Goal: Information Seeking & Learning: Learn about a topic

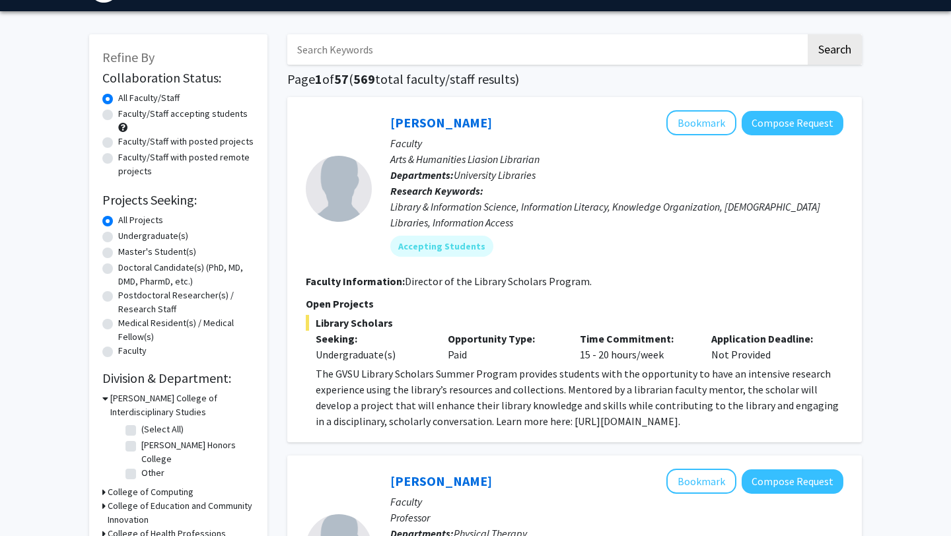
scroll to position [38, 0]
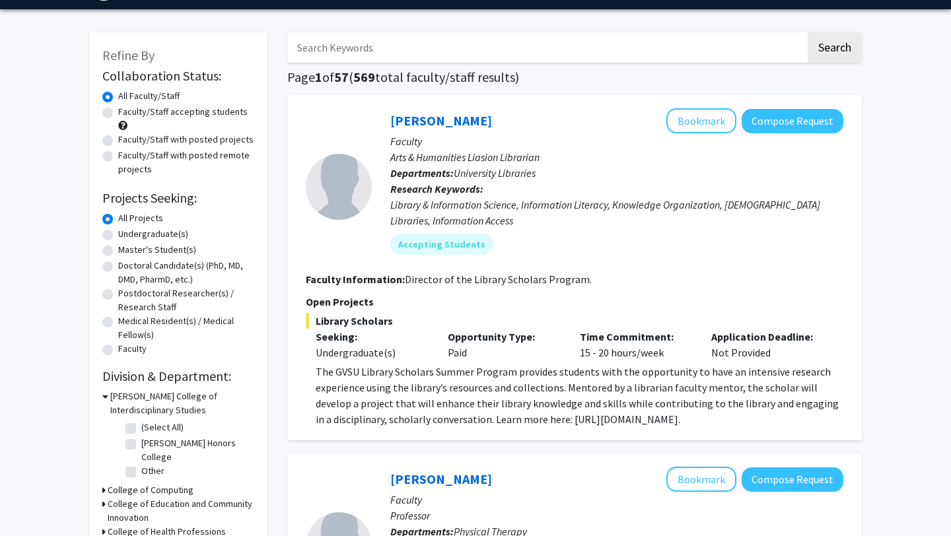
click at [118, 237] on label "Undergraduate(s)" at bounding box center [153, 234] width 70 height 14
click at [118, 236] on input "Undergraduate(s)" at bounding box center [122, 231] width 9 height 9
radio input "true"
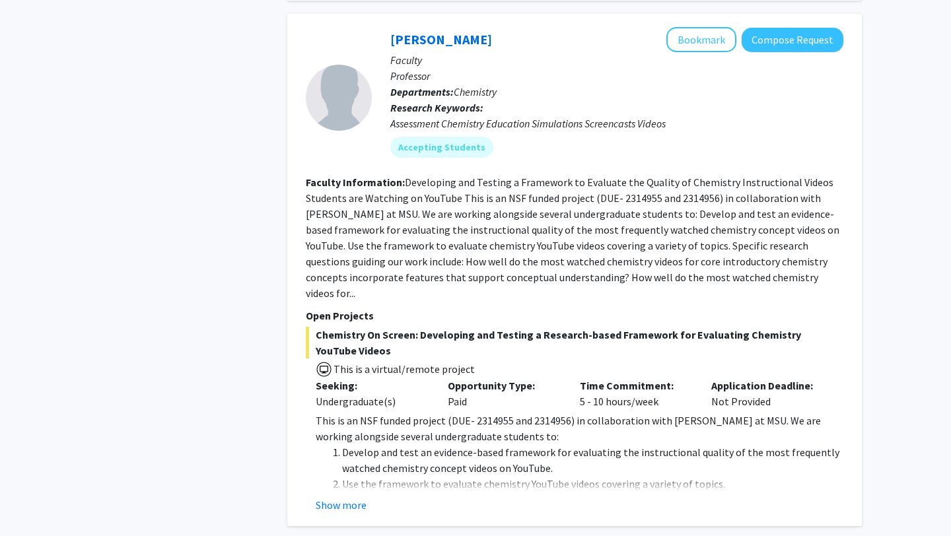
scroll to position [1723, 0]
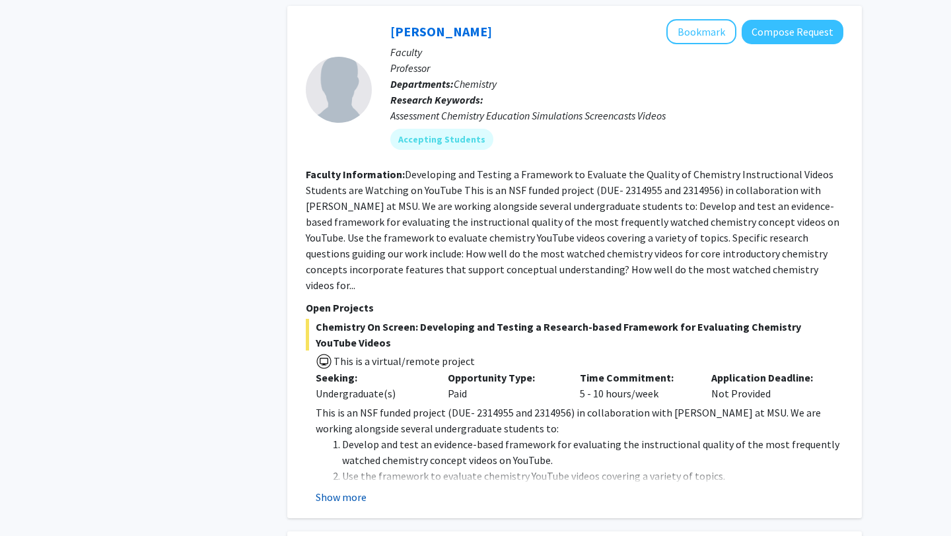
click at [340, 490] on button "Show more" at bounding box center [341, 498] width 51 height 16
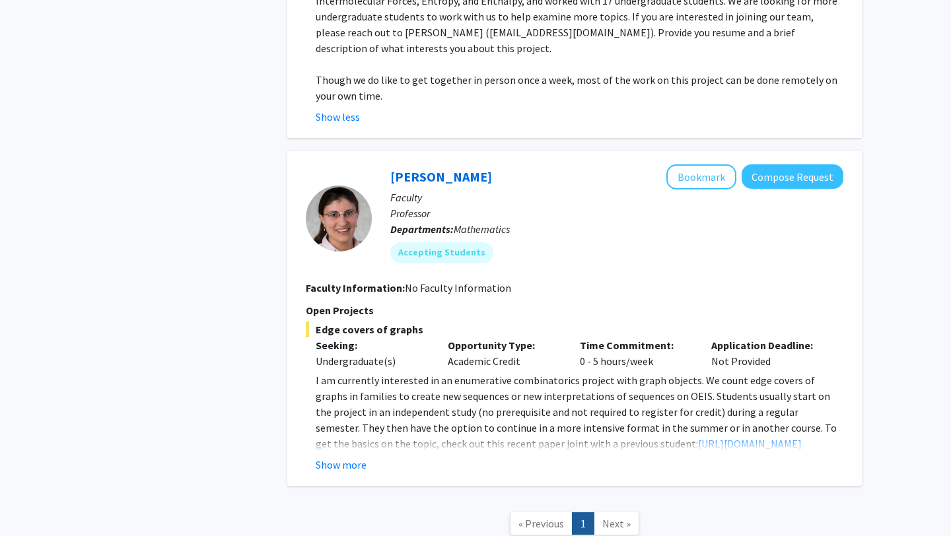
scroll to position [2361, 0]
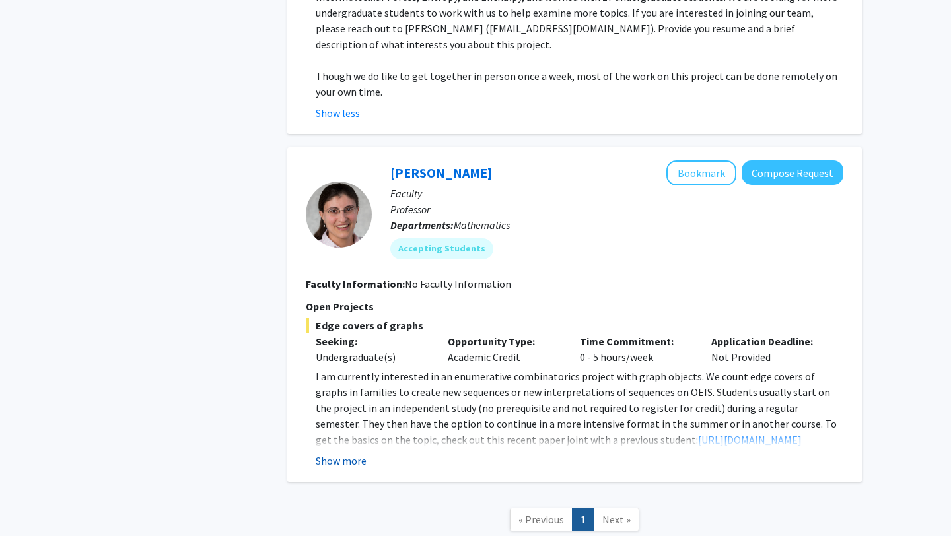
click at [349, 453] on button "Show more" at bounding box center [341, 461] width 51 height 16
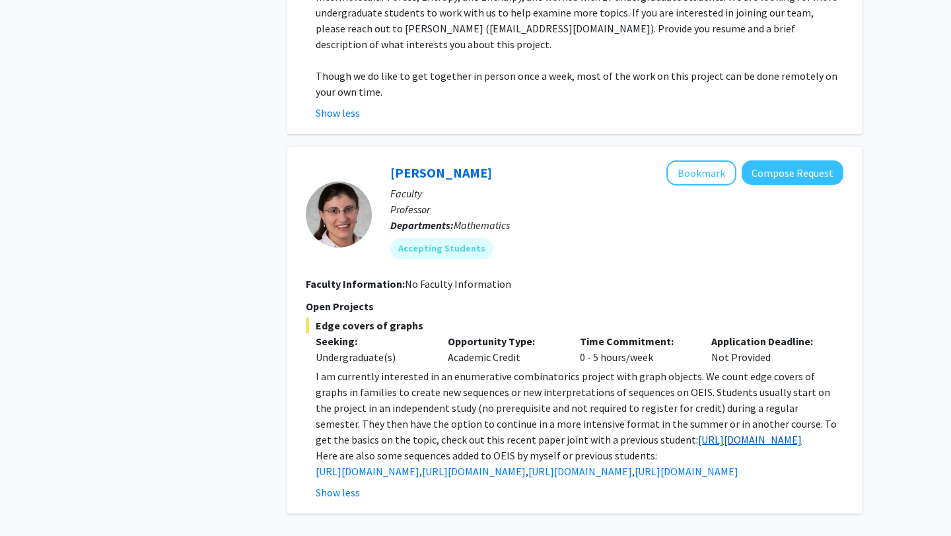
click at [698, 433] on link "[URL][DOMAIN_NAME]" at bounding box center [750, 439] width 104 height 13
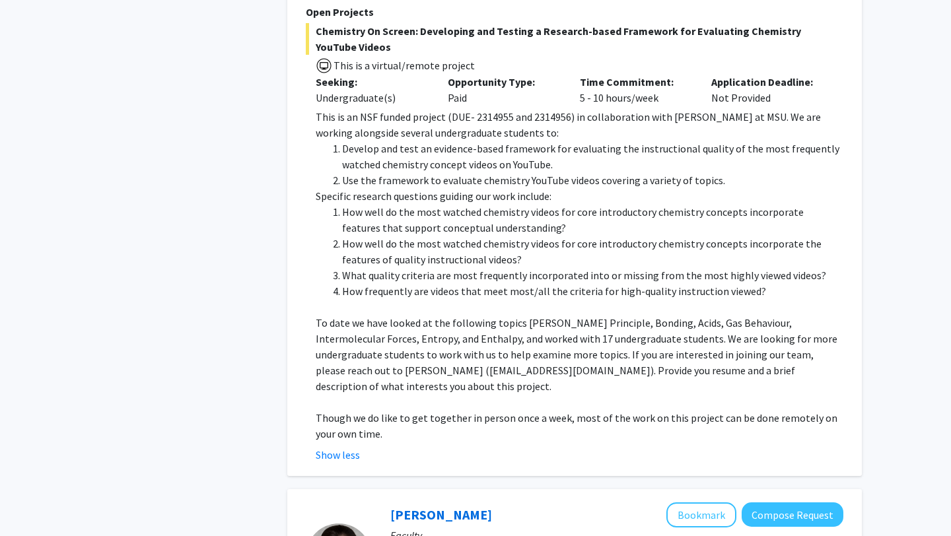
scroll to position [2022, 0]
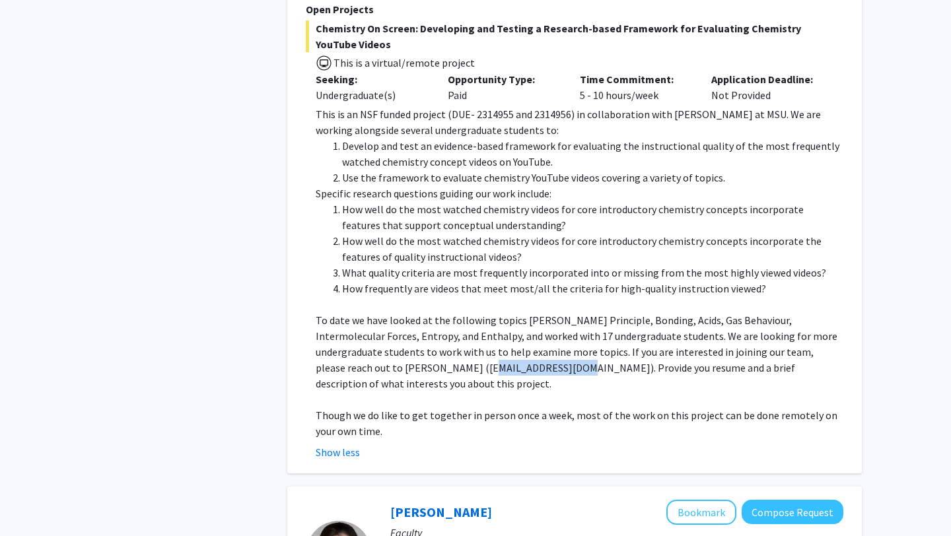
drag, startPoint x: 456, startPoint y: 335, endPoint x: 369, endPoint y: 339, distance: 86.6
click at [369, 339] on p "To date we have looked at the following topics [PERSON_NAME] Principle, Bonding…" at bounding box center [580, 352] width 528 height 79
copy p "[EMAIL_ADDRESS][DOMAIN_NAME]"
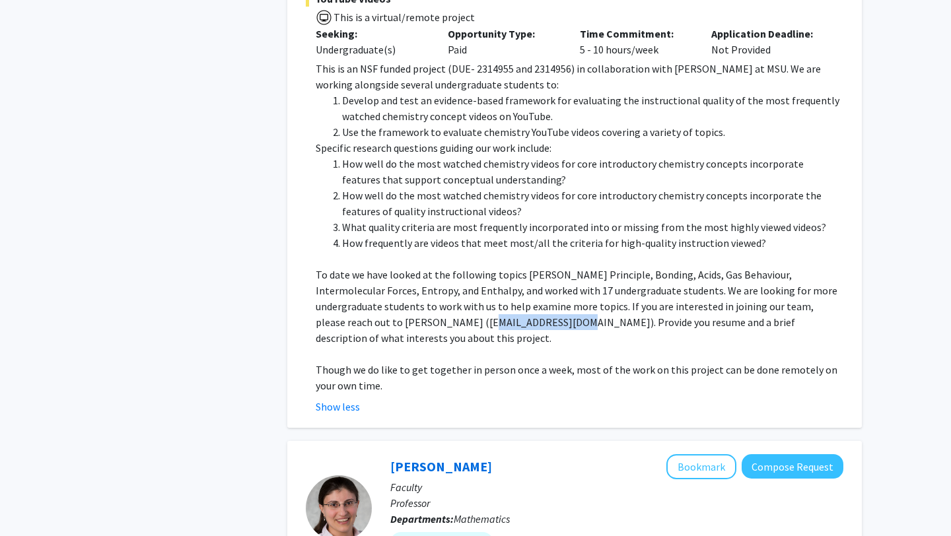
scroll to position [2082, 0]
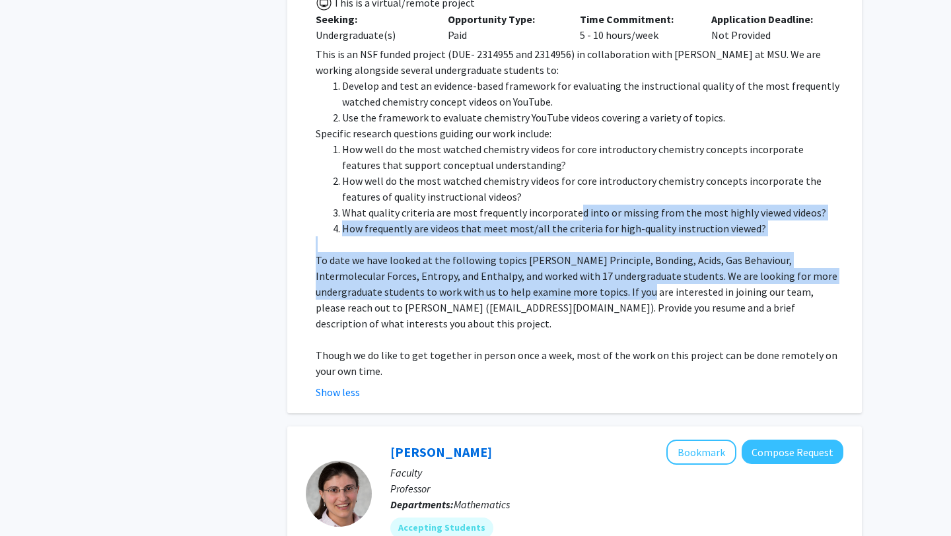
drag, startPoint x: 571, startPoint y: 182, endPoint x: 571, endPoint y: 330, distance: 148.0
click at [571, 330] on div "This is an NSF funded project (DUE- 2314955 and 2314956) in collaboration with …" at bounding box center [580, 212] width 528 height 333
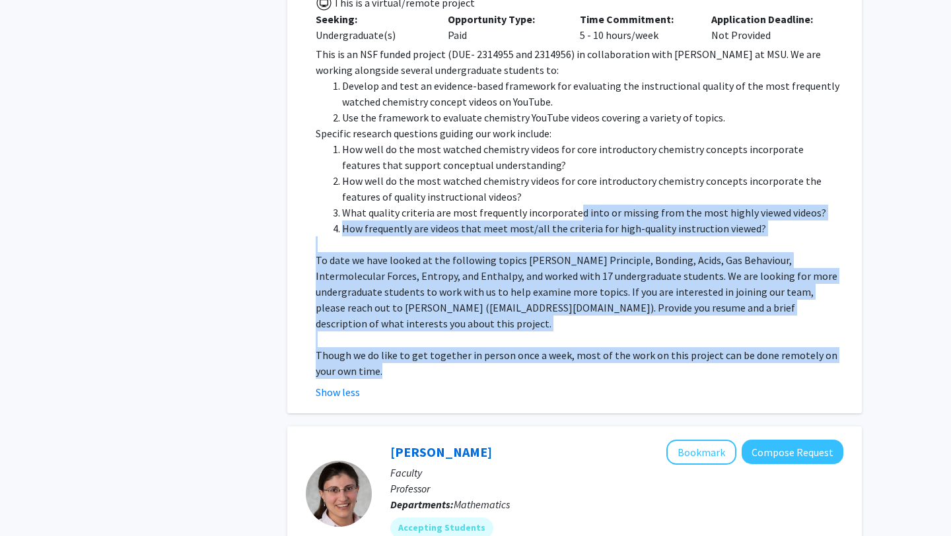
click at [570, 332] on p at bounding box center [580, 340] width 528 height 16
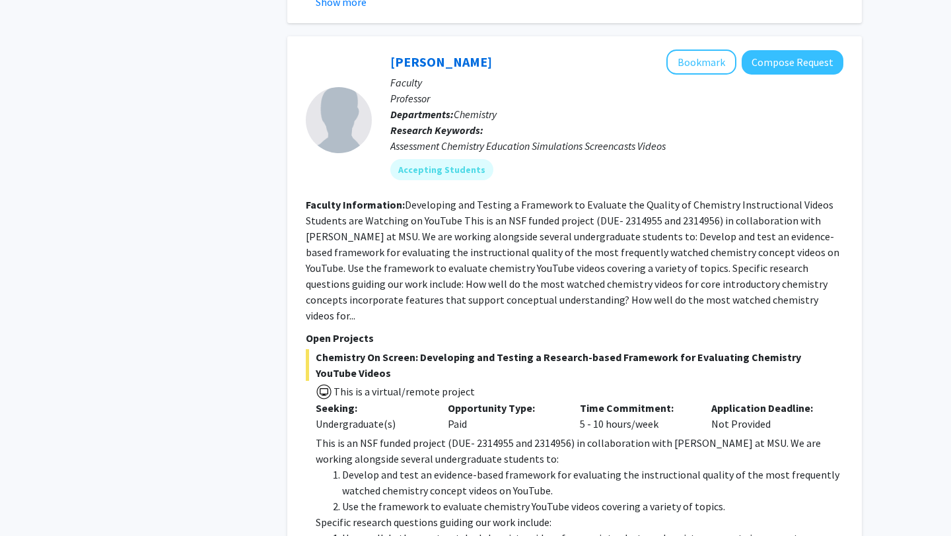
scroll to position [1695, 0]
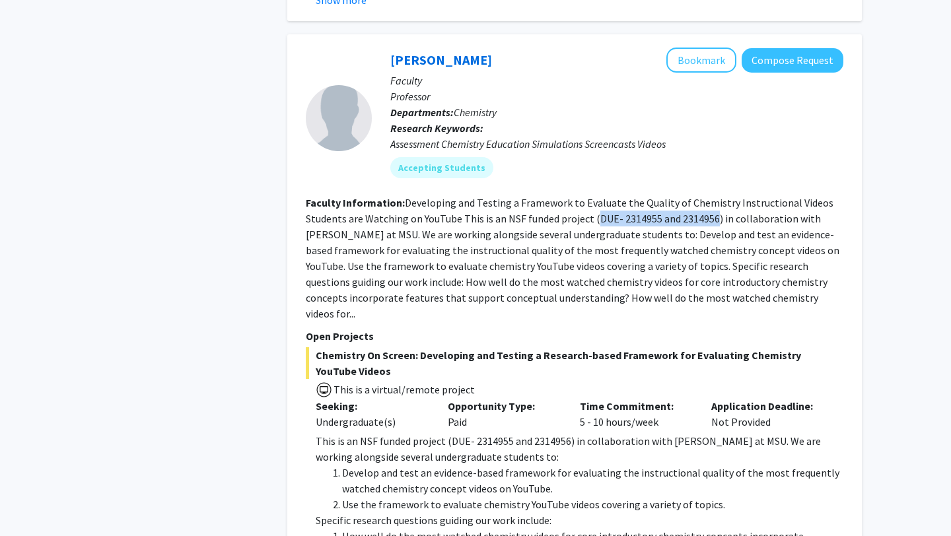
drag, startPoint x: 594, startPoint y: 200, endPoint x: 714, endPoint y: 202, distance: 119.6
click at [714, 202] on fg-read-more "Developing and Testing a Framework to Evaluate the Quality of Chemistry Instruc…" at bounding box center [573, 258] width 534 height 124
copy fg-read-more "DUE- 2314955 and 2314956"
click at [593, 263] on fg-read-more "Developing and Testing a Framework to Evaluate the Quality of Chemistry Instruc…" at bounding box center [573, 258] width 534 height 124
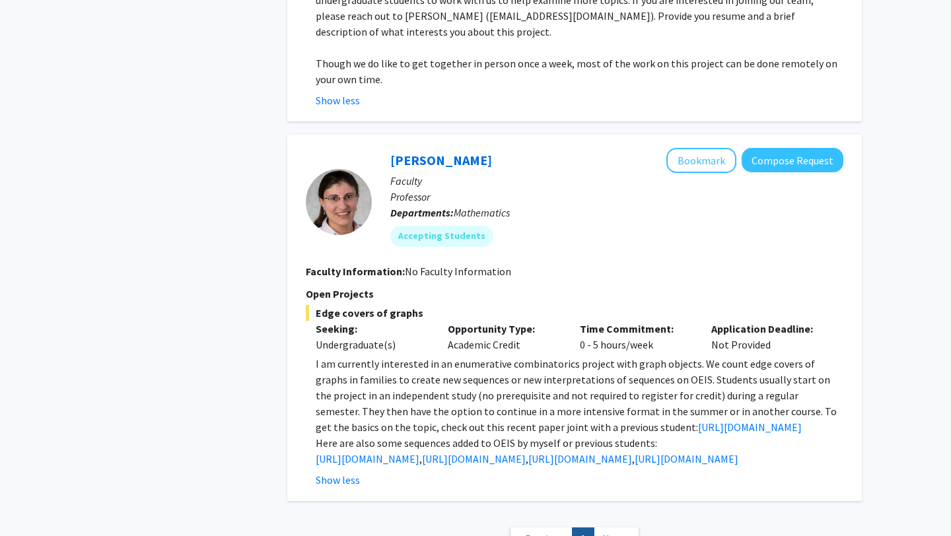
scroll to position [2374, 0]
click at [507, 452] on link "[URL][DOMAIN_NAME]" at bounding box center [474, 458] width 104 height 13
click at [573, 452] on link "[URL][DOMAIN_NAME]" at bounding box center [581, 458] width 104 height 13
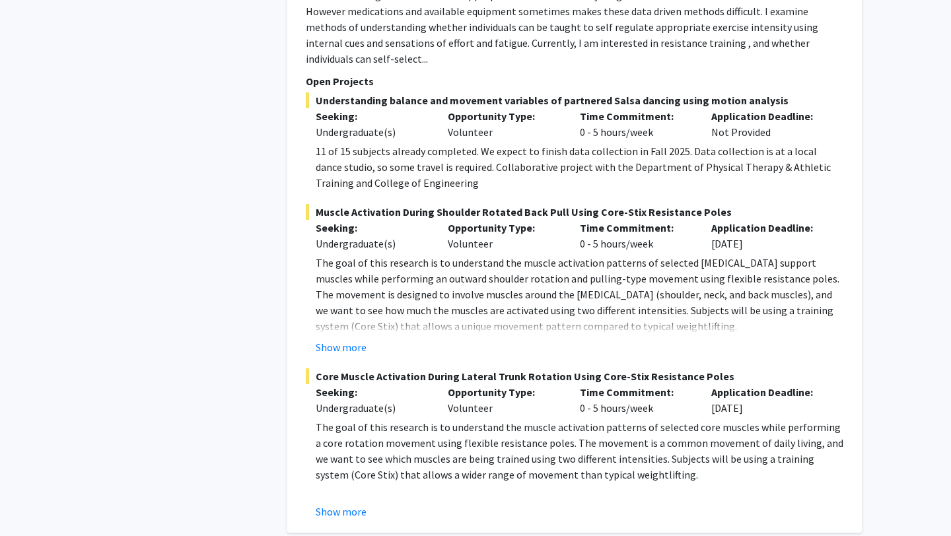
scroll to position [1193, 0]
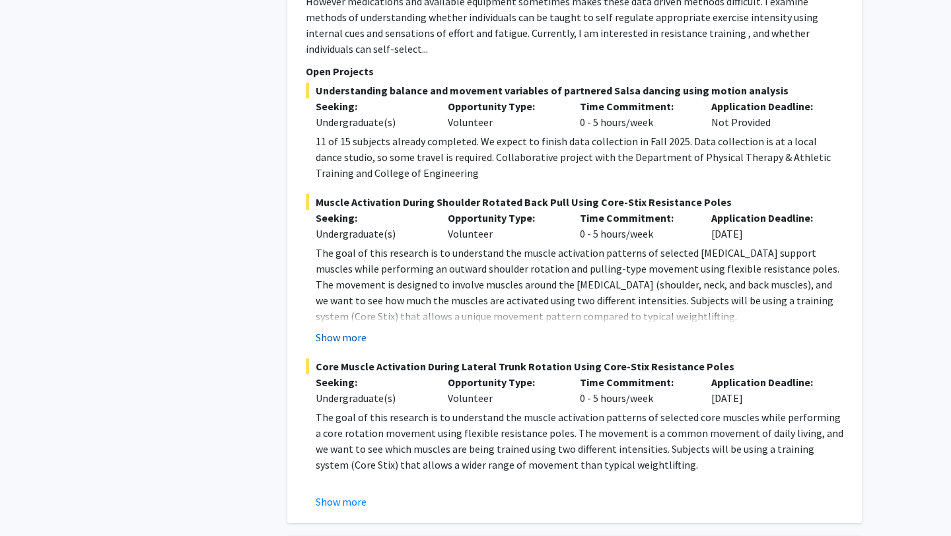
click at [357, 330] on button "Show more" at bounding box center [341, 338] width 51 height 16
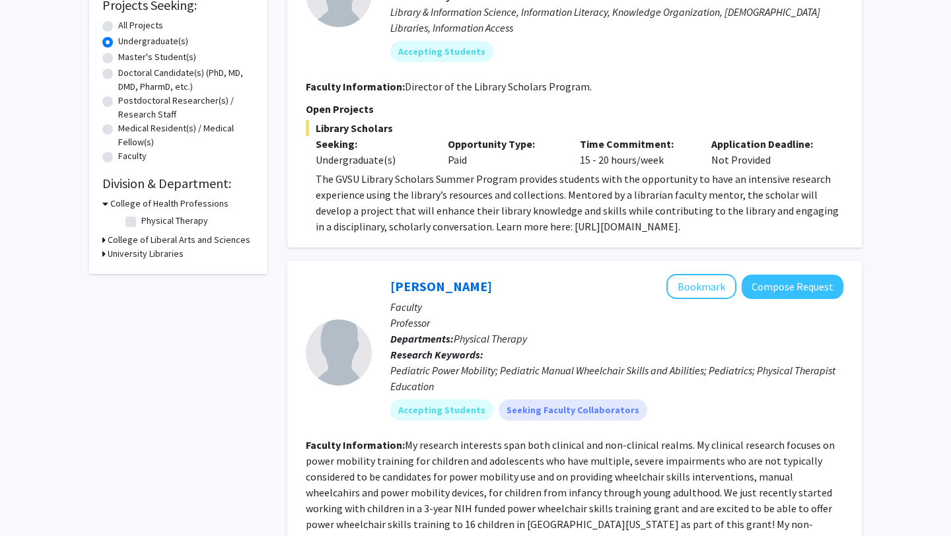
scroll to position [0, 0]
